Goal: Task Accomplishment & Management: Use online tool/utility

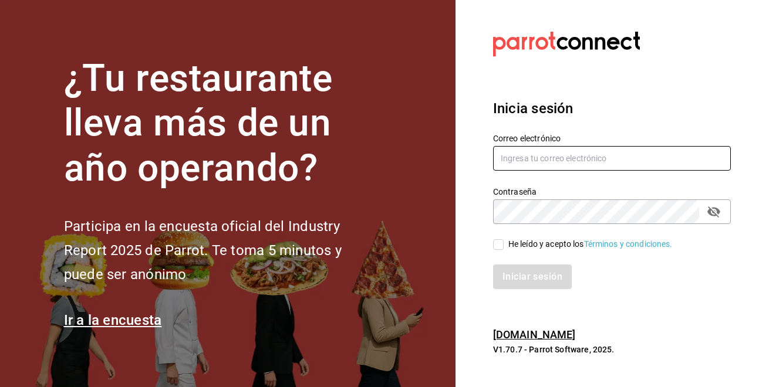
click at [549, 162] on input "text" at bounding box center [612, 158] width 238 height 25
type input "[EMAIL_ADDRESS][DOMAIN_NAME]"
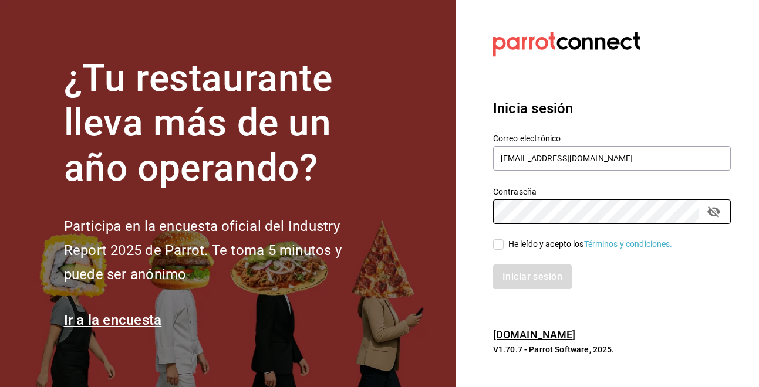
click at [501, 241] on input "He leído y acepto los Términos y condiciones." at bounding box center [498, 245] width 11 height 11
checkbox input "true"
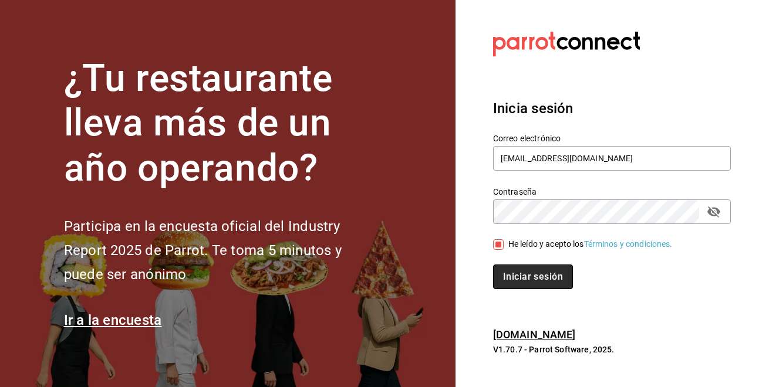
click at [518, 271] on button "Iniciar sesión" at bounding box center [533, 277] width 80 height 25
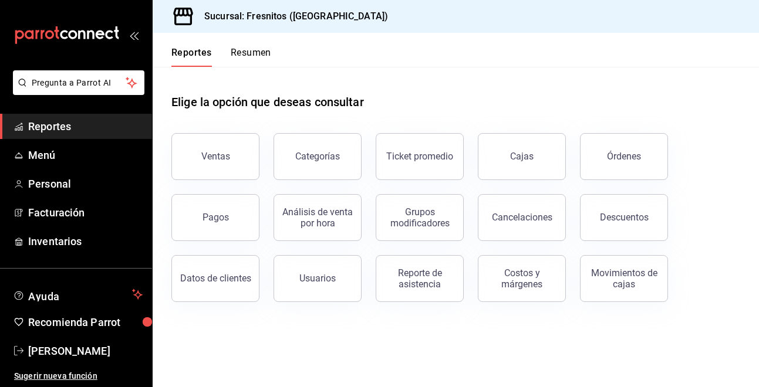
drag, startPoint x: 440, startPoint y: 291, endPoint x: 414, endPoint y: 284, distance: 26.9
click at [440, 291] on button "Reporte de asistencia" at bounding box center [420, 278] width 88 height 47
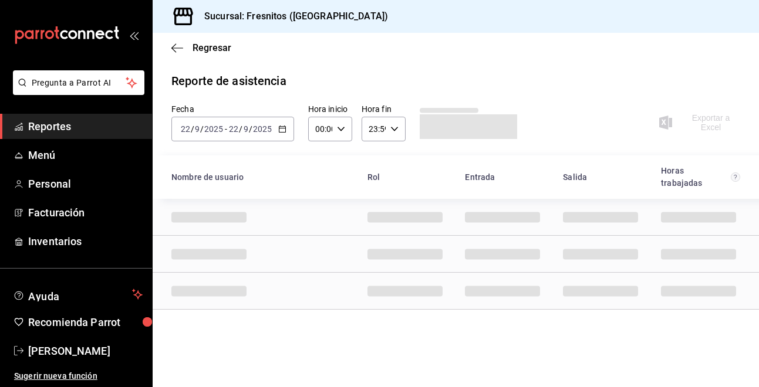
click at [281, 126] on icon "button" at bounding box center [282, 129] width 8 height 8
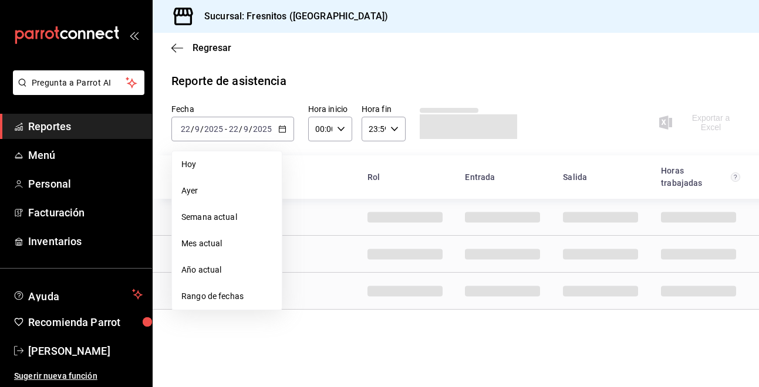
click at [238, 298] on span "Rango de fechas" at bounding box center [226, 297] width 91 height 12
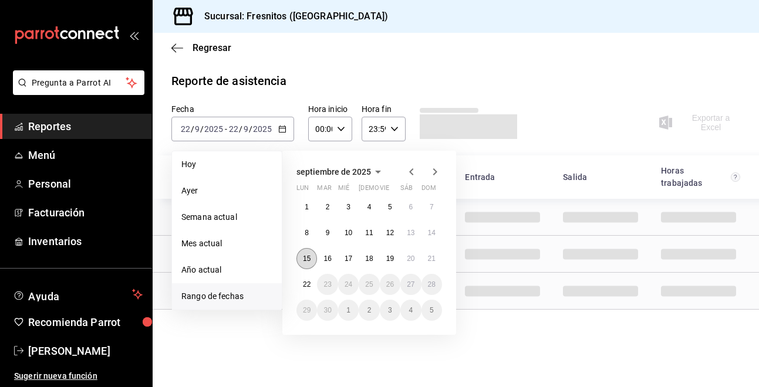
click at [308, 259] on abbr "15" at bounding box center [307, 259] width 8 height 8
drag, startPoint x: 308, startPoint y: 259, endPoint x: 435, endPoint y: 258, distance: 127.4
click at [435, 258] on div "1 2 3 4 5 6 7 8 9 10 11 12 13 14 15 16 17 18 19 20 21 22 23 24 25 26 27 28 29 3…" at bounding box center [369, 259] width 146 height 124
click at [435, 258] on abbr "21" at bounding box center [432, 259] width 8 height 8
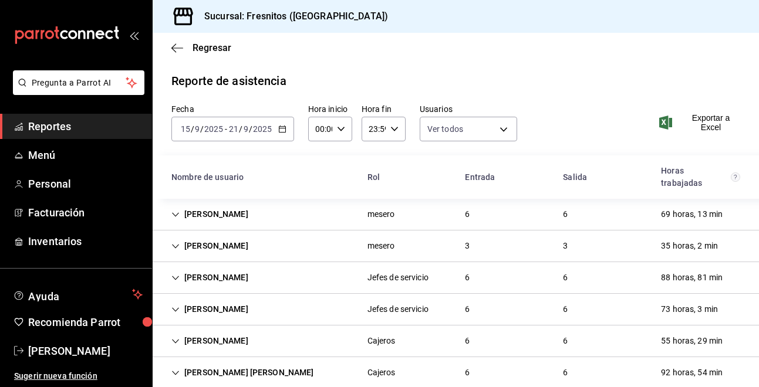
click at [700, 124] on span "Exportar a Excel" at bounding box center [701, 122] width 79 height 19
click at [83, 352] on span "Francisco A Cortes Castro" at bounding box center [85, 351] width 114 height 16
